Goal: Task Accomplishment & Management: Manage account settings

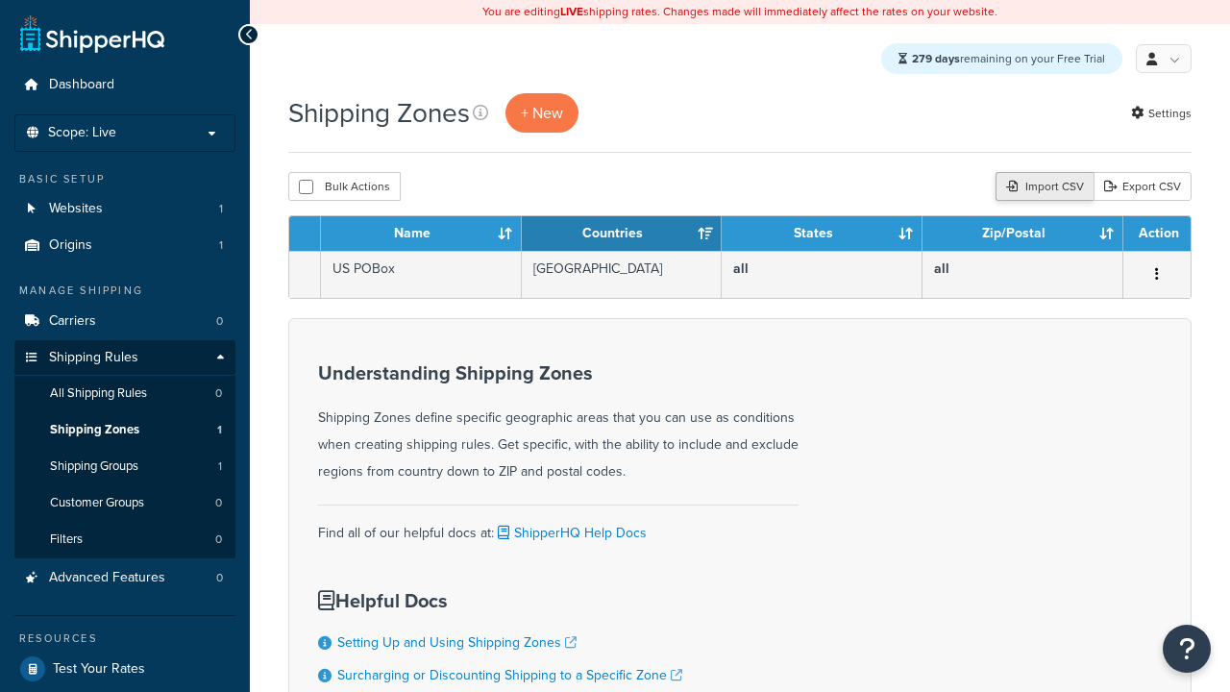
click at [1043, 188] on div "Import CSV" at bounding box center [1045, 186] width 98 height 29
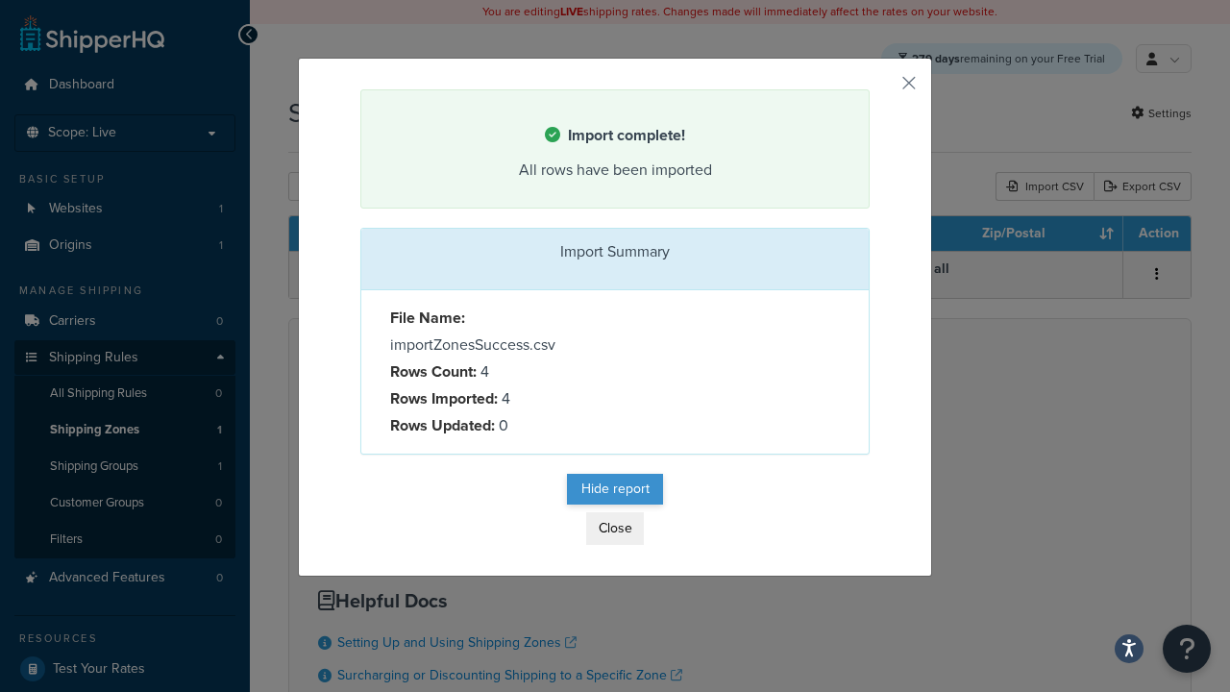
click at [615, 490] on button "Hide report" at bounding box center [615, 489] width 96 height 31
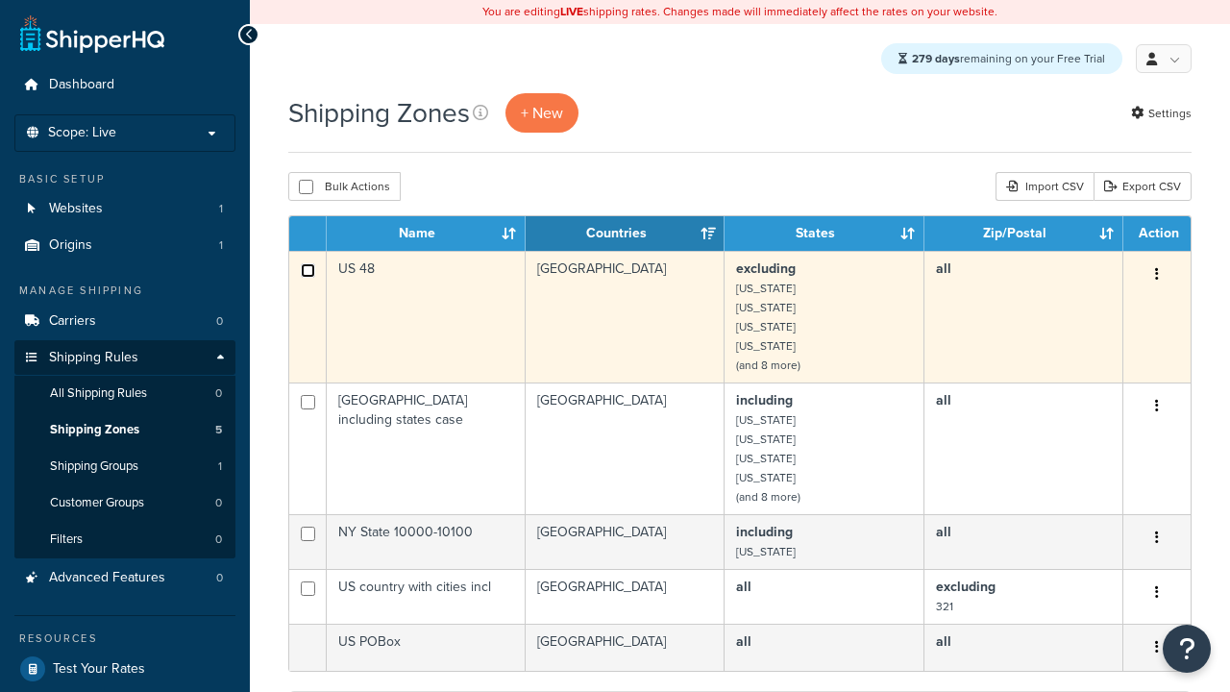
click at [308, 272] on input "checkbox" at bounding box center [308, 270] width 14 height 14
checkbox input "true"
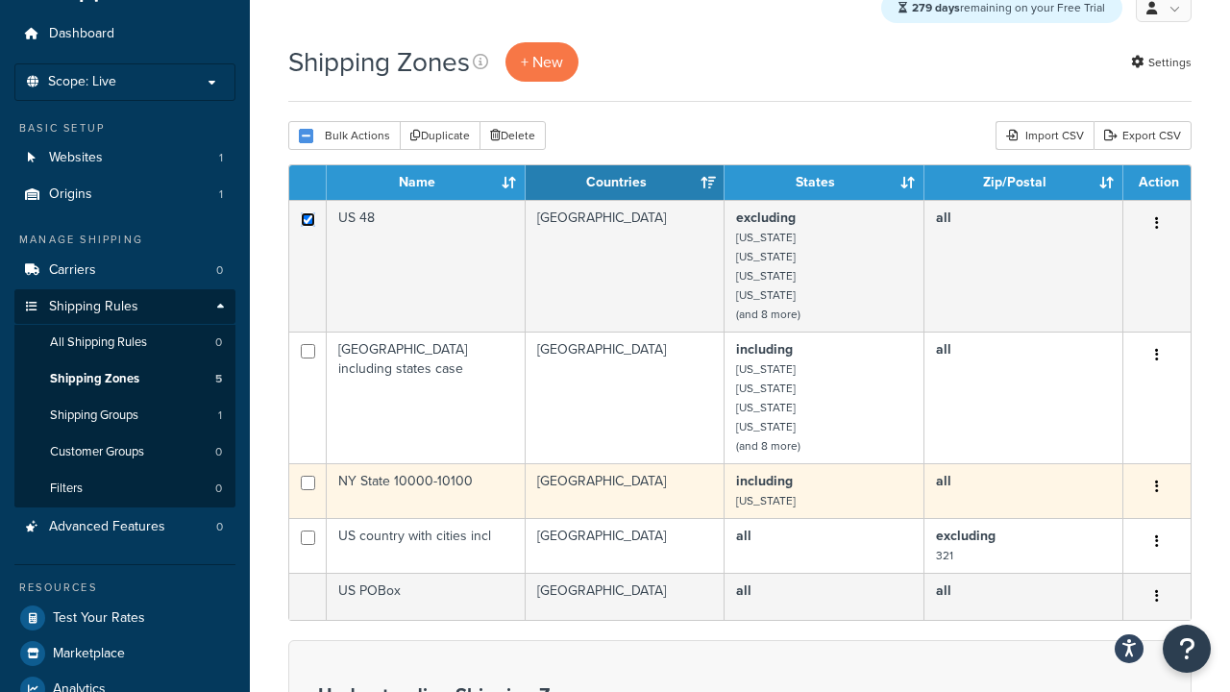
scroll to position [58, 0]
